Goal: Information Seeking & Learning: Learn about a topic

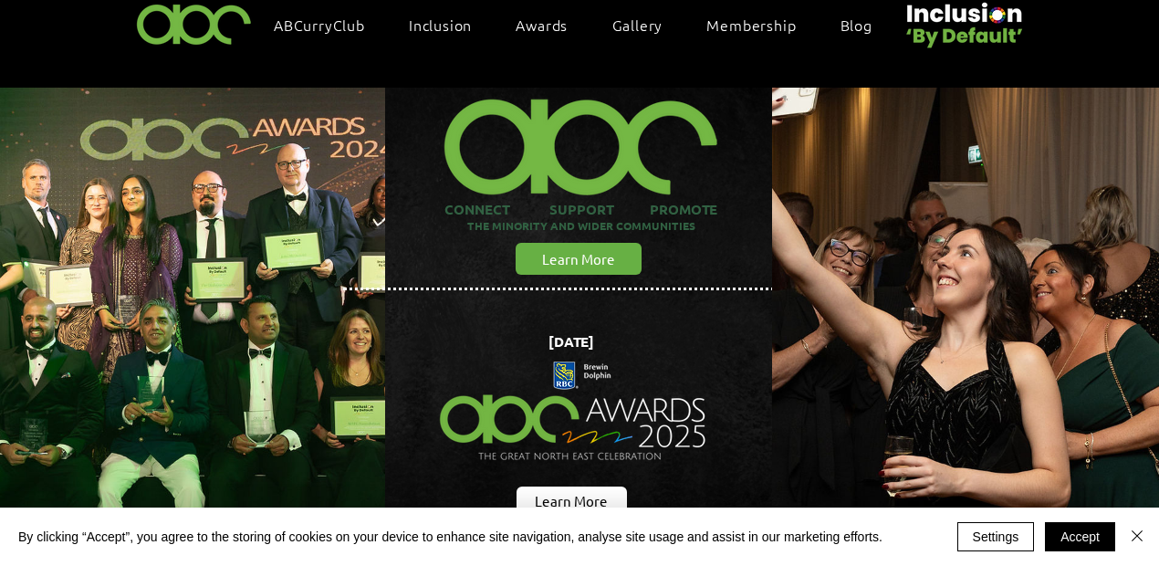
scroll to position [60, 0]
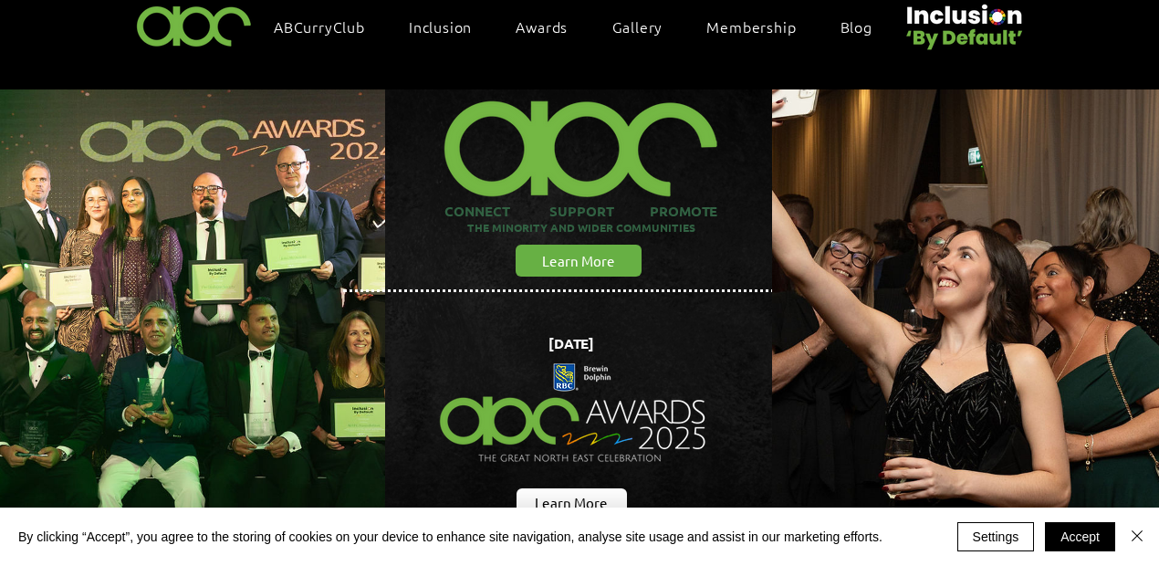
drag, startPoint x: 517, startPoint y: 334, endPoint x: 648, endPoint y: 334, distance: 131.5
click at [648, 334] on h1 "[DATE]" at bounding box center [571, 343] width 292 height 18
copy span "[DATE]"
click at [723, 344] on img "main content" at bounding box center [574, 414] width 300 height 168
click at [1081, 544] on button "Accept" at bounding box center [1080, 536] width 70 height 29
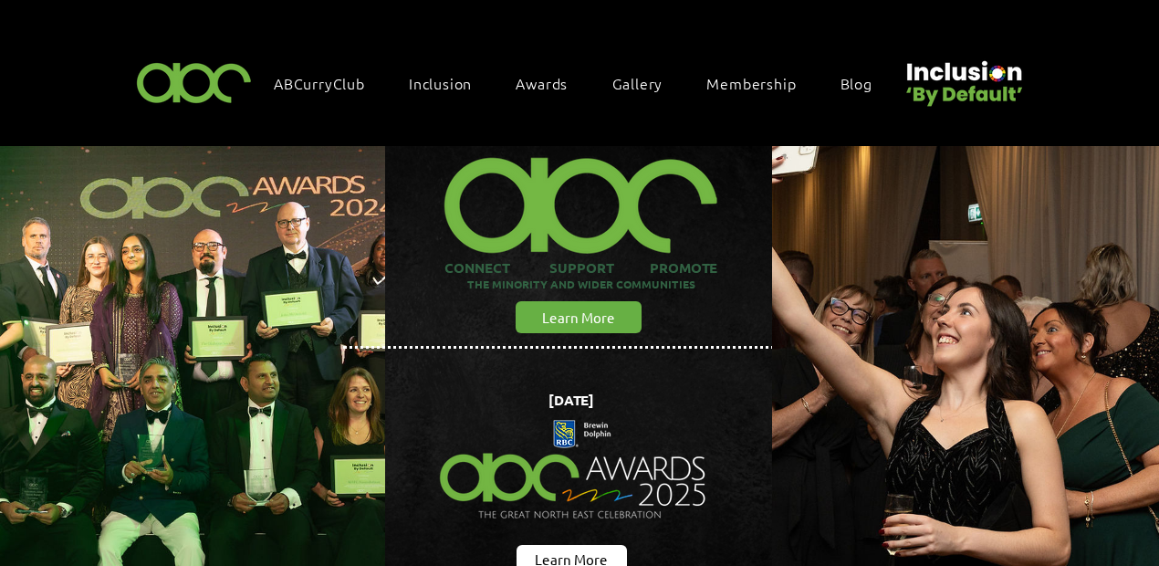
scroll to position [0, 0]
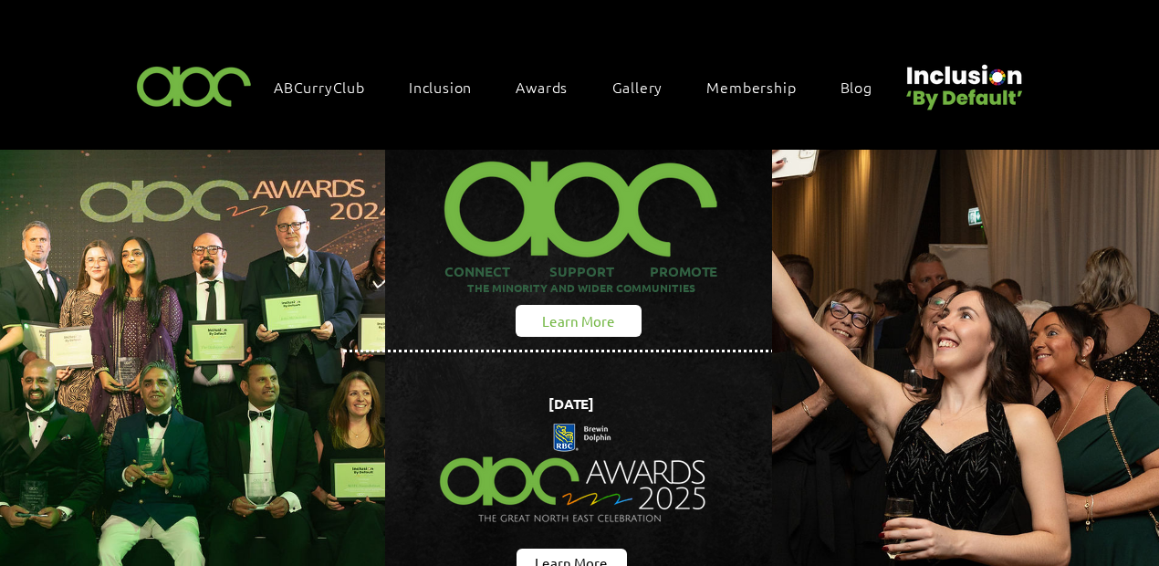
click at [599, 319] on span "Learn More" at bounding box center [578, 320] width 73 height 19
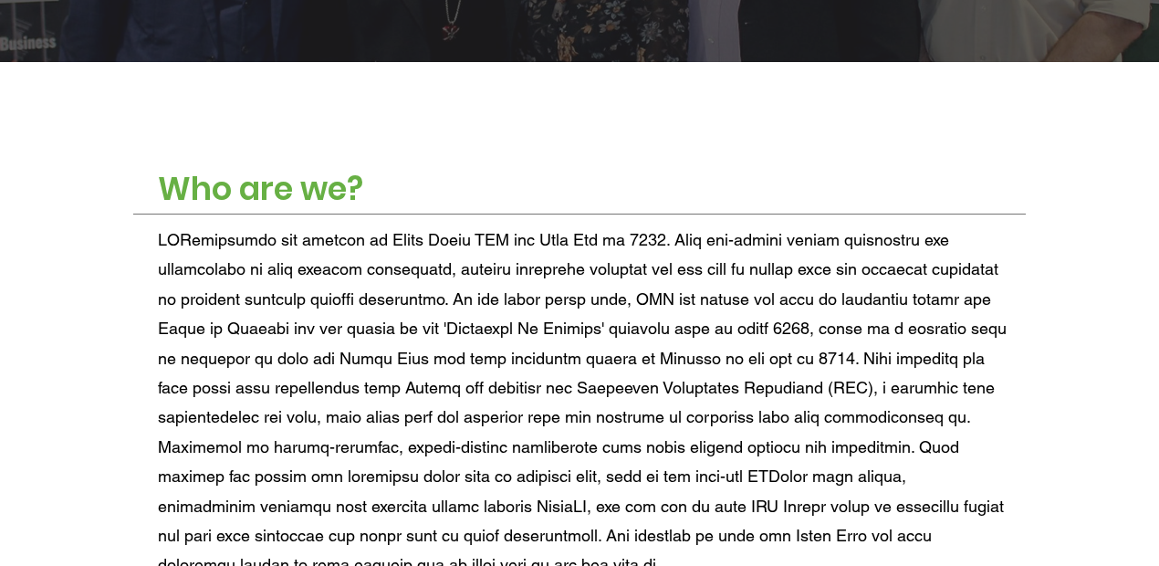
scroll to position [791, 0]
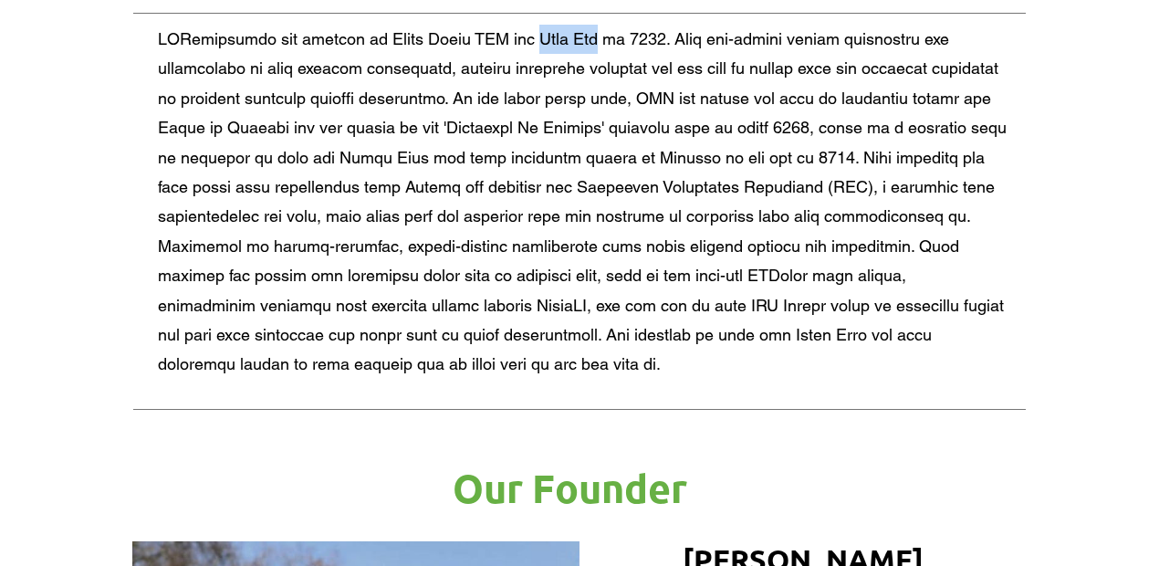
drag, startPoint x: 564, startPoint y: 31, endPoint x: 610, endPoint y: 36, distance: 45.9
click at [610, 36] on span at bounding box center [582, 201] width 849 height 344
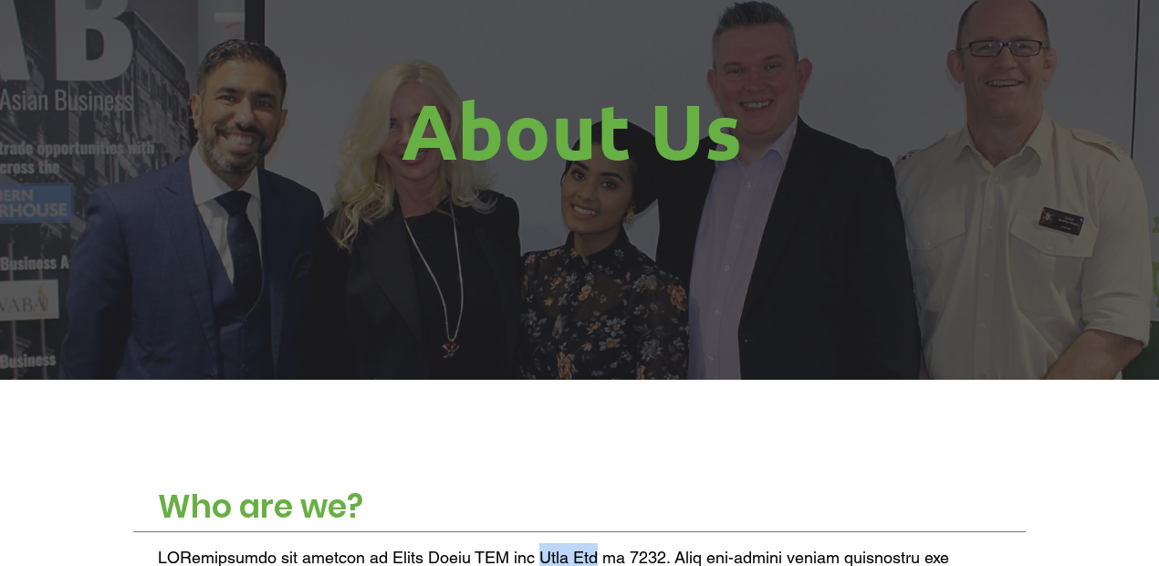
scroll to position [487, 0]
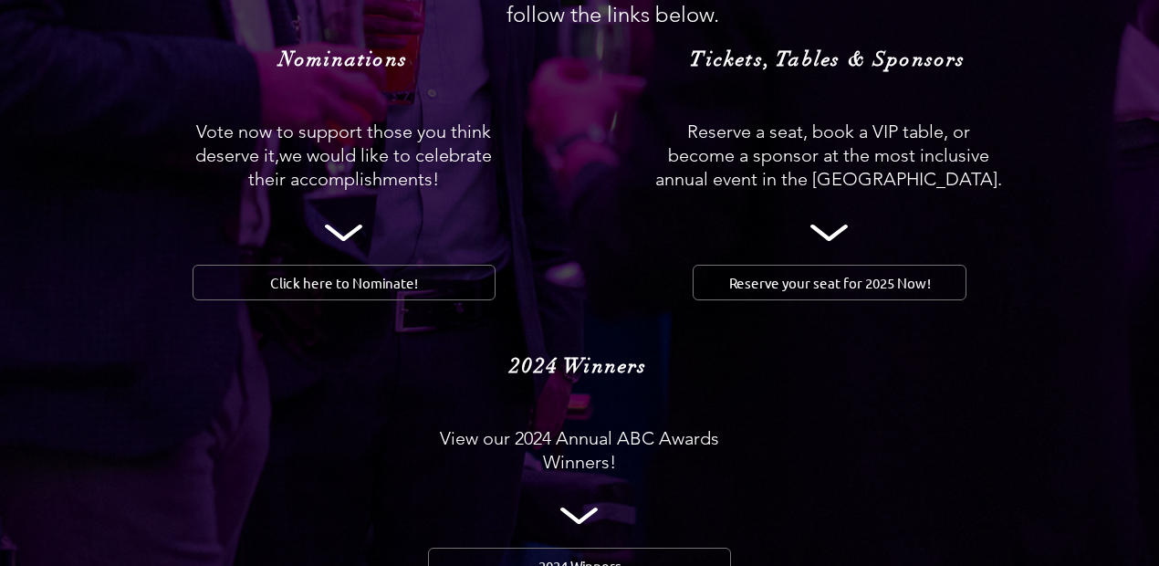
scroll to position [2130, 0]
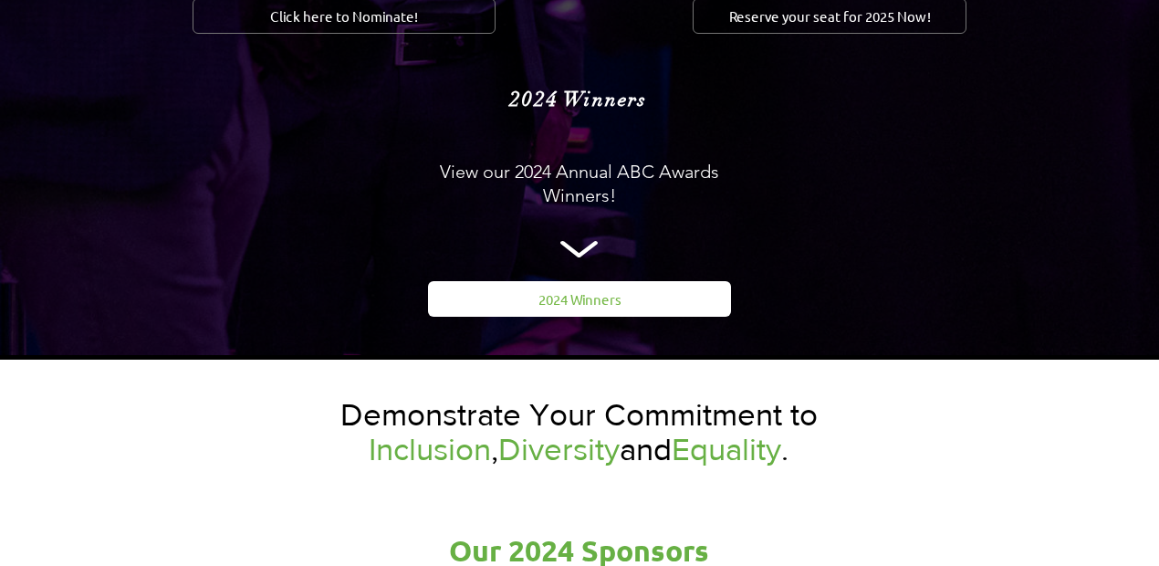
drag, startPoint x: 503, startPoint y: 245, endPoint x: 511, endPoint y: 257, distance: 15.2
click at [504, 281] on link "2024 Winners" at bounding box center [579, 299] width 303 height 36
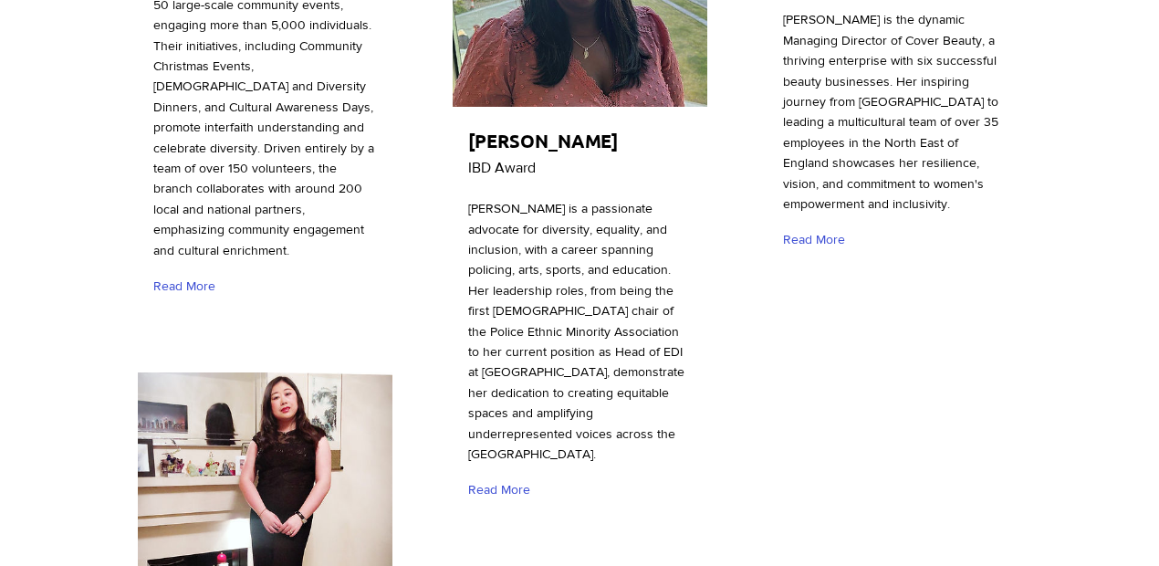
scroll to position [6208, 0]
